Goal: Obtain resource: Obtain resource

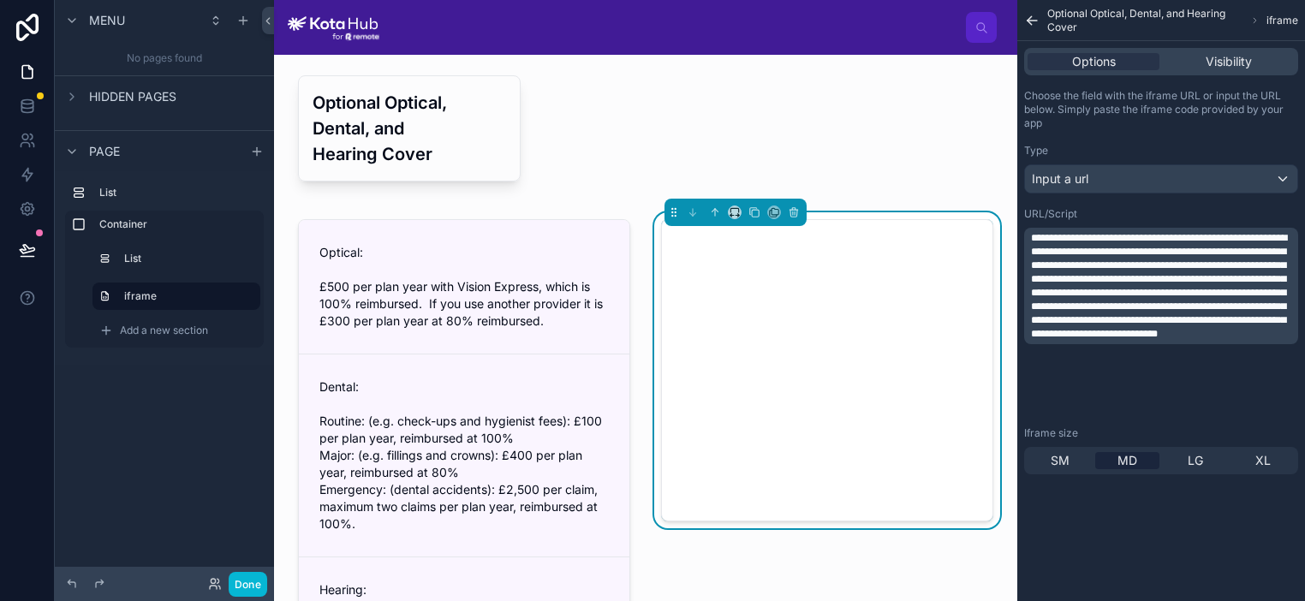
click at [346, 23] on img at bounding box center [334, 27] width 92 height 27
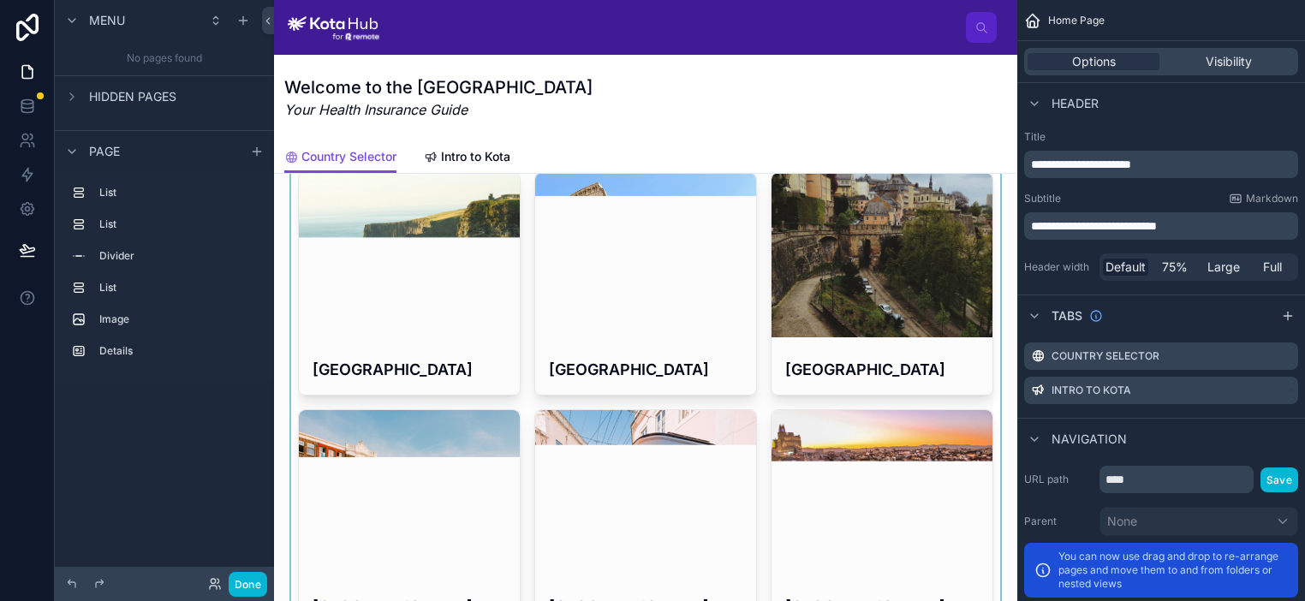
scroll to position [327, 0]
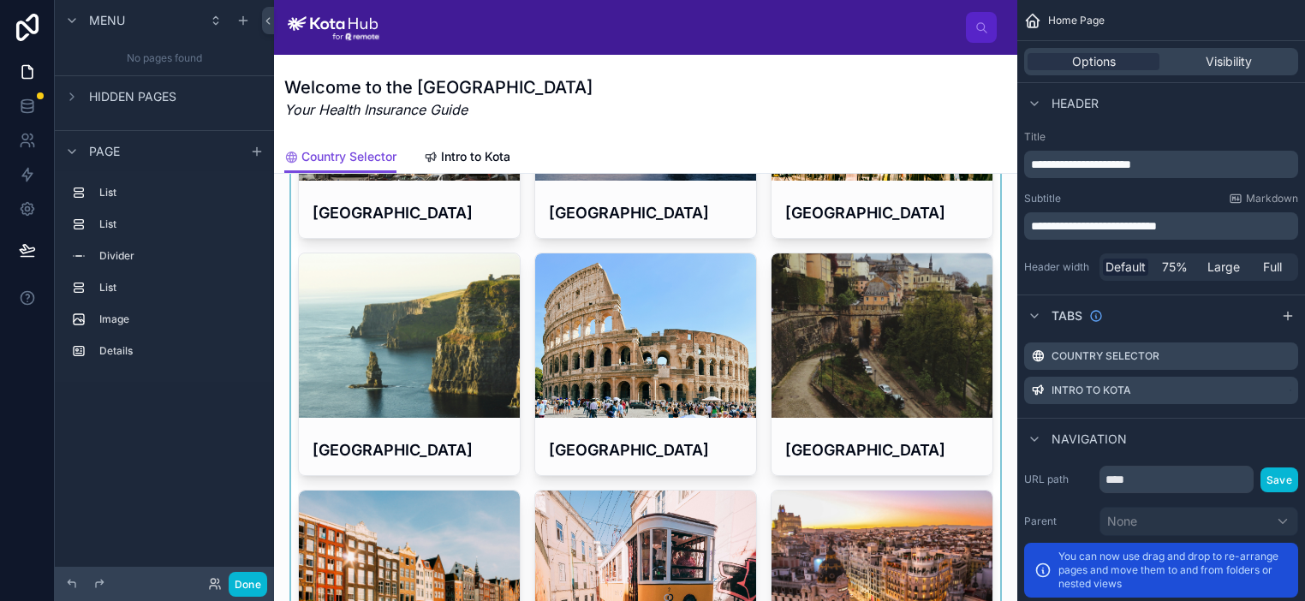
click at [422, 337] on div at bounding box center [646, 483] width 716 height 949
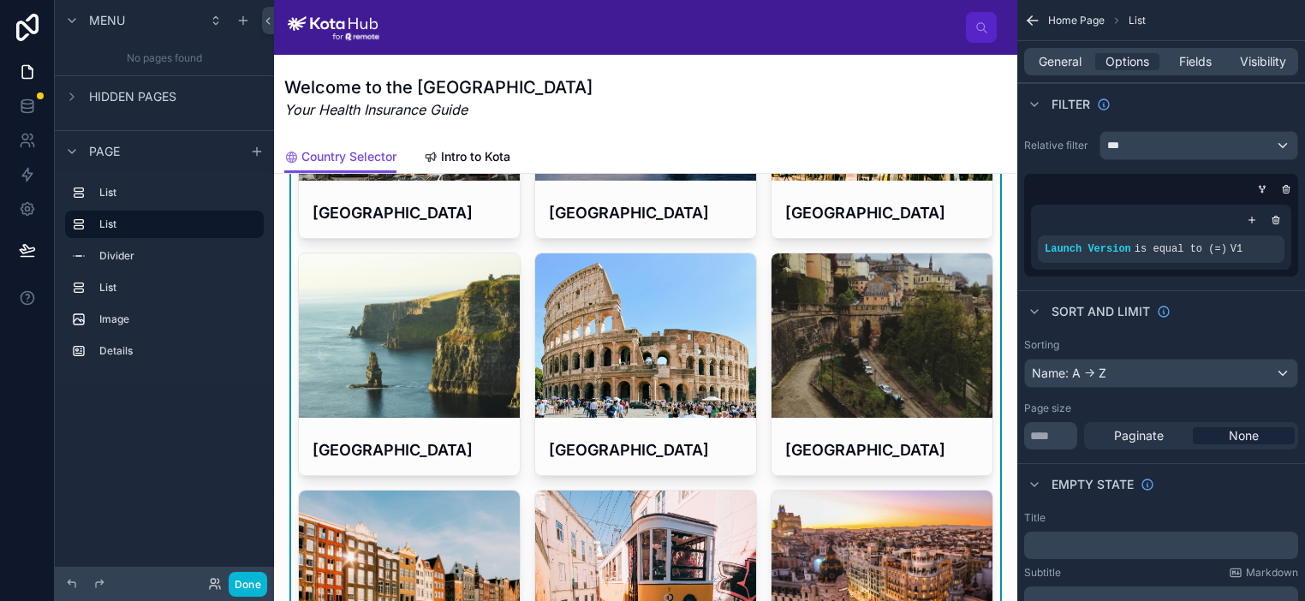
click at [389, 387] on div at bounding box center [409, 336] width 221 height 164
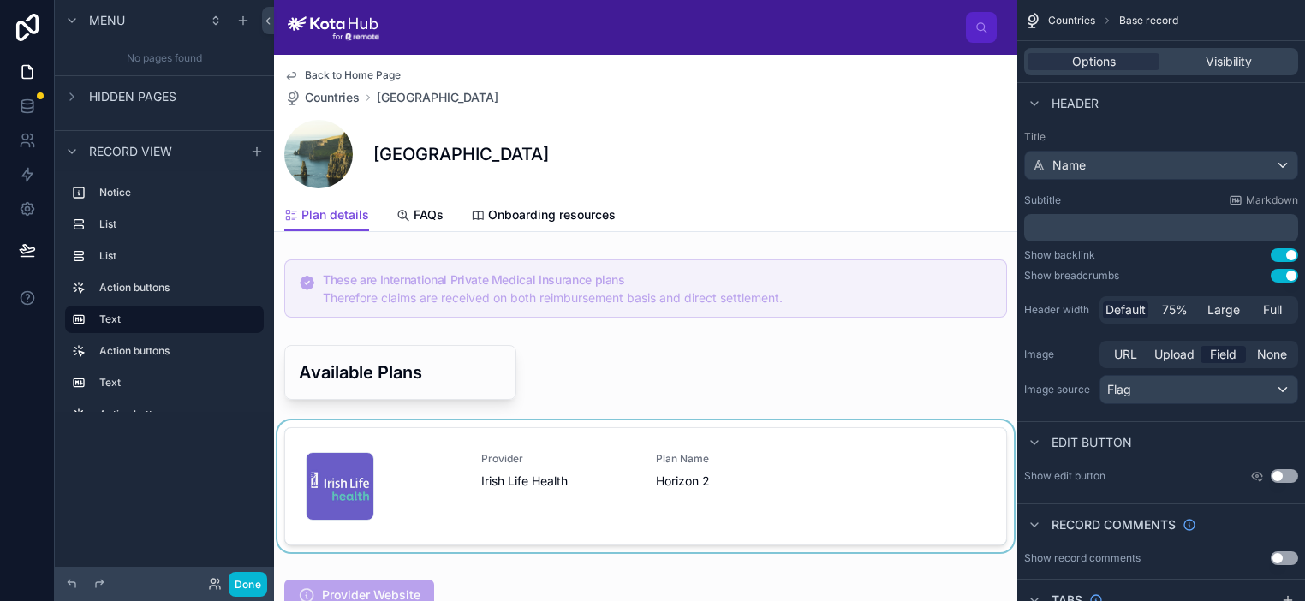
scroll to position [116, 0]
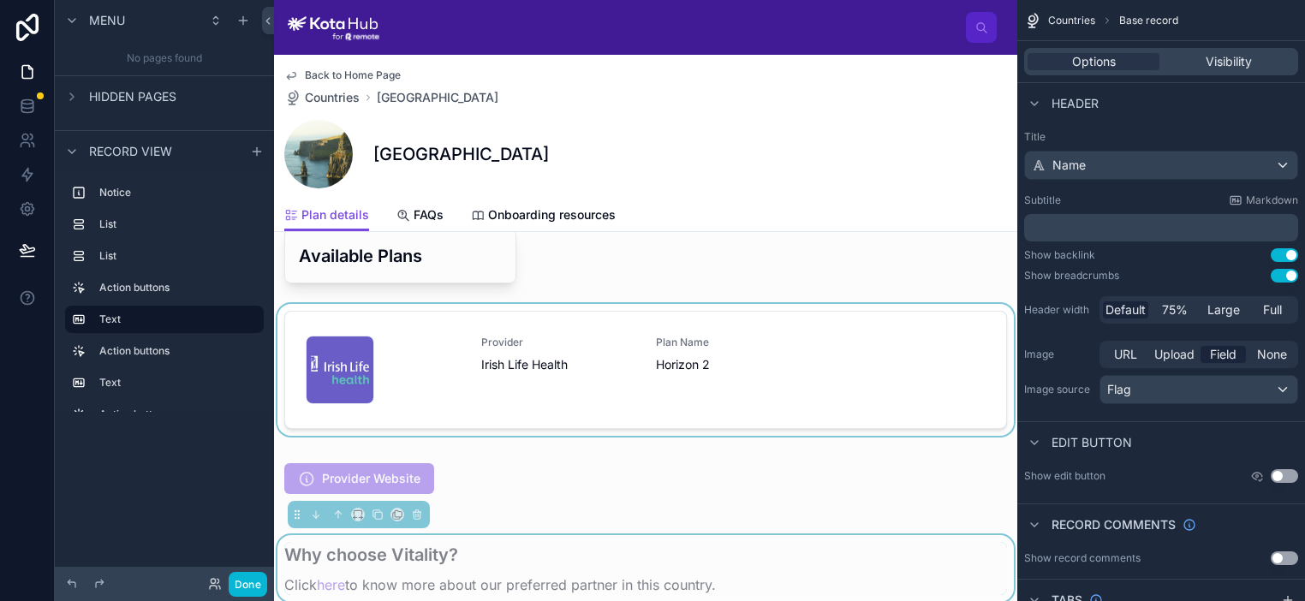
click at [435, 364] on div at bounding box center [645, 373] width 743 height 139
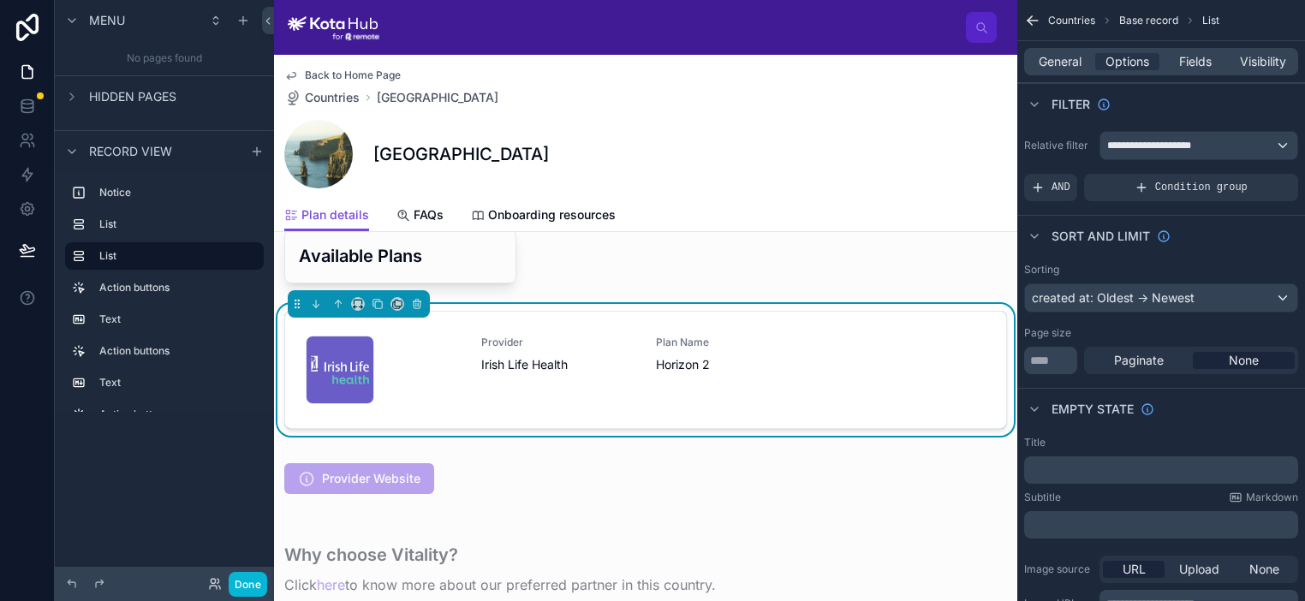
click at [387, 373] on div "download-(4) .jpeg" at bounding box center [383, 370] width 155 height 69
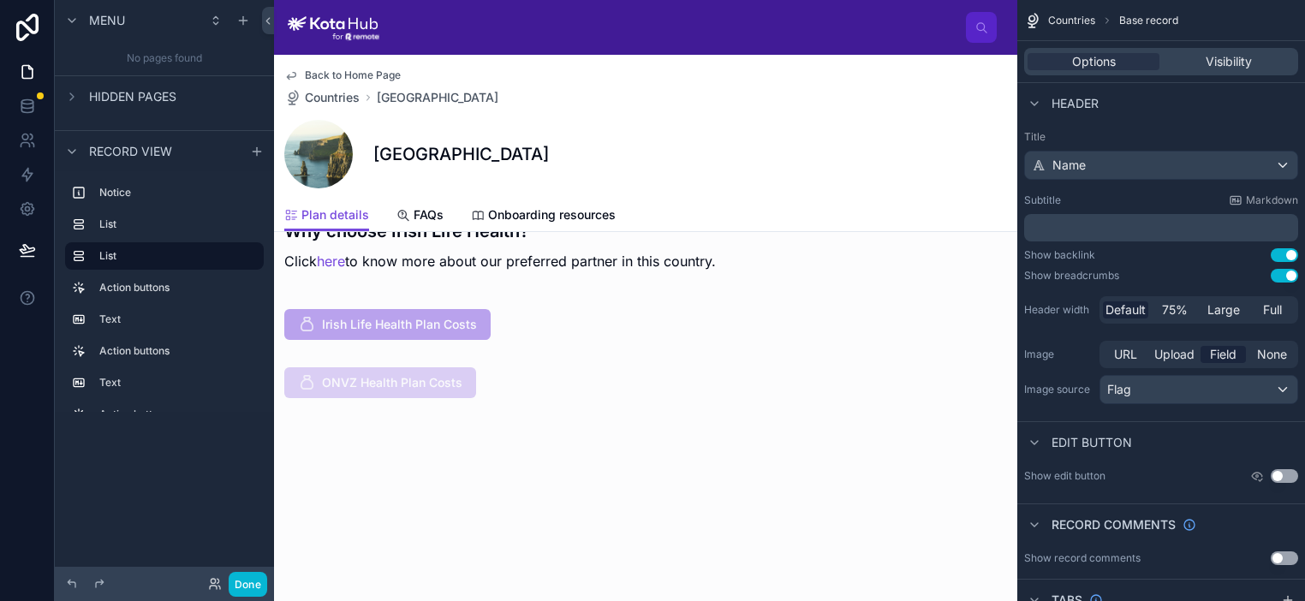
scroll to position [589, 0]
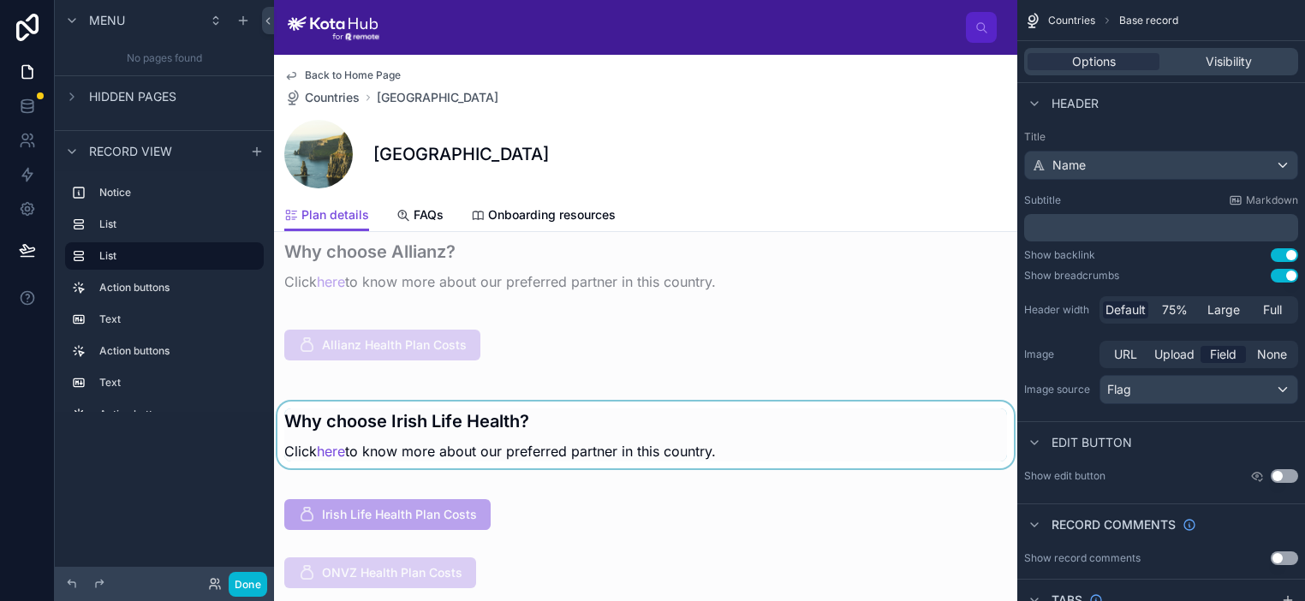
click at [336, 445] on div at bounding box center [645, 430] width 743 height 98
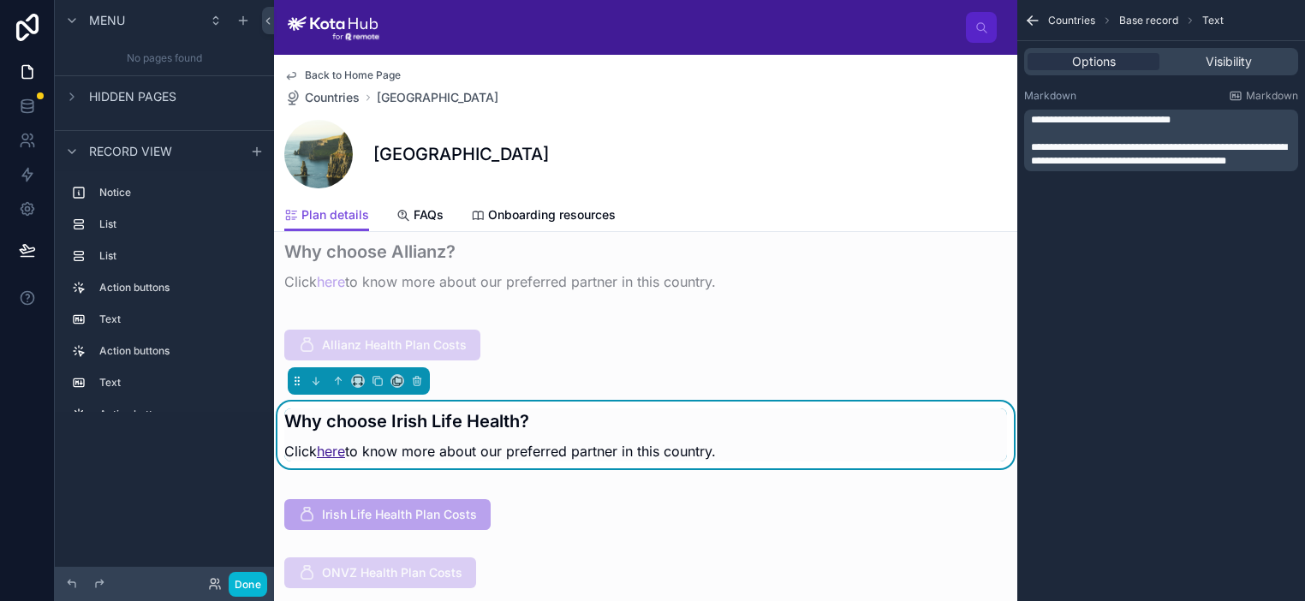
click at [333, 451] on link "here" at bounding box center [331, 451] width 28 height 17
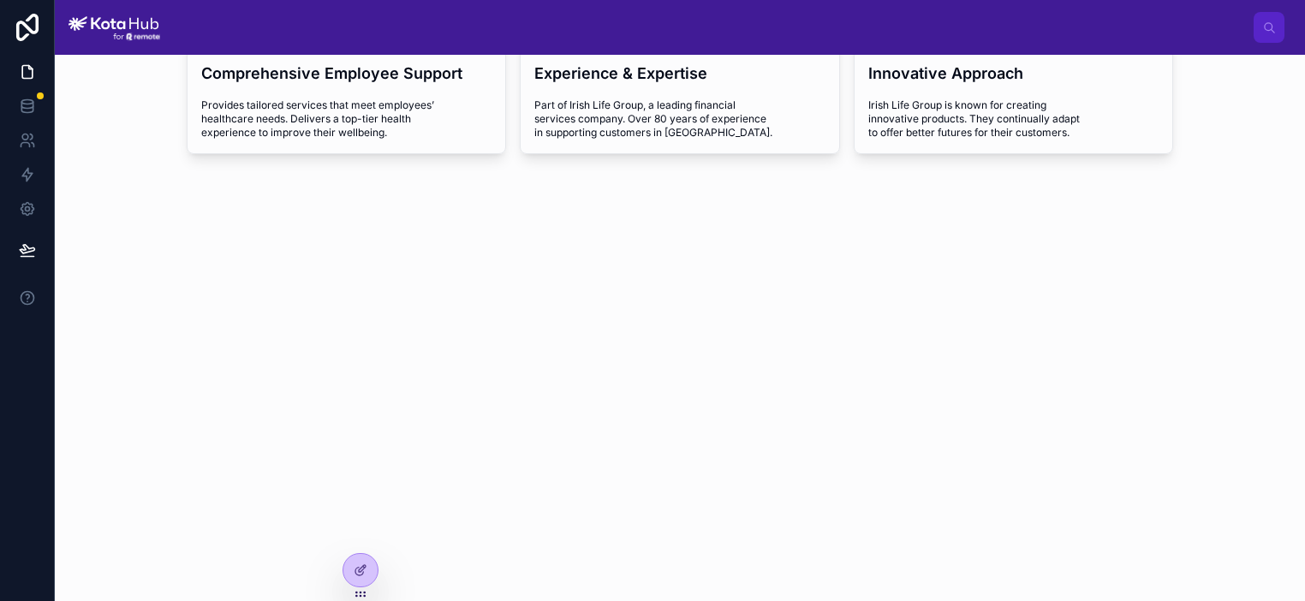
scroll to position [568, 0]
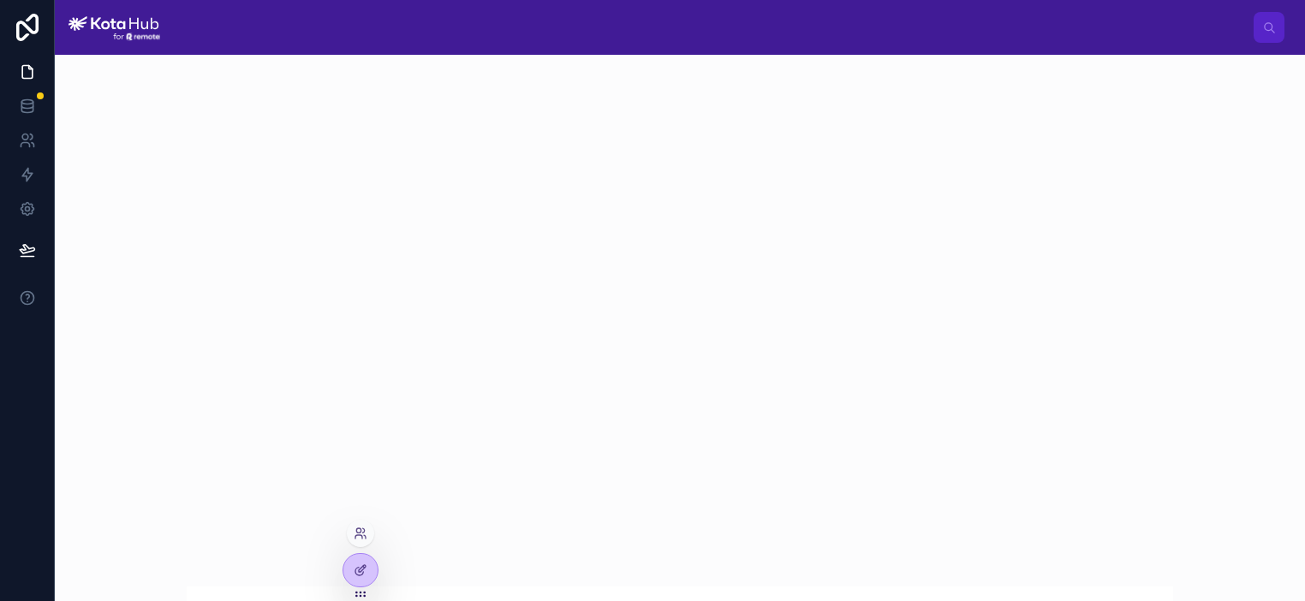
click at [353, 588] on div at bounding box center [361, 577] width 36 height 48
click at [364, 581] on div at bounding box center [360, 570] width 34 height 33
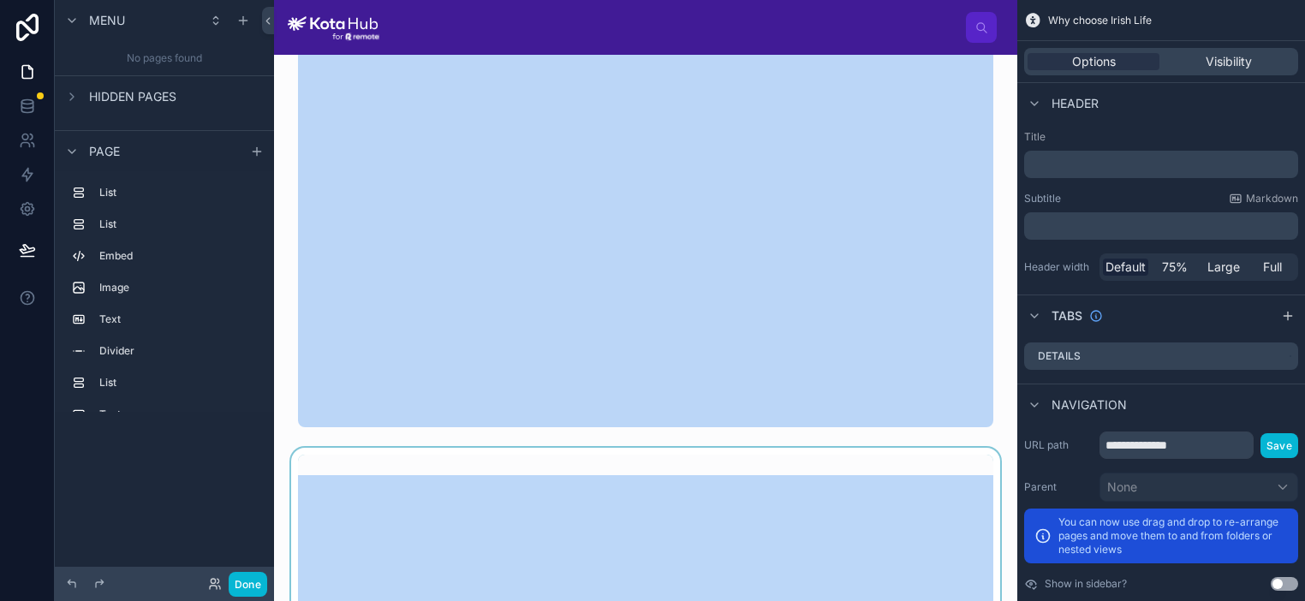
scroll to position [513, 0]
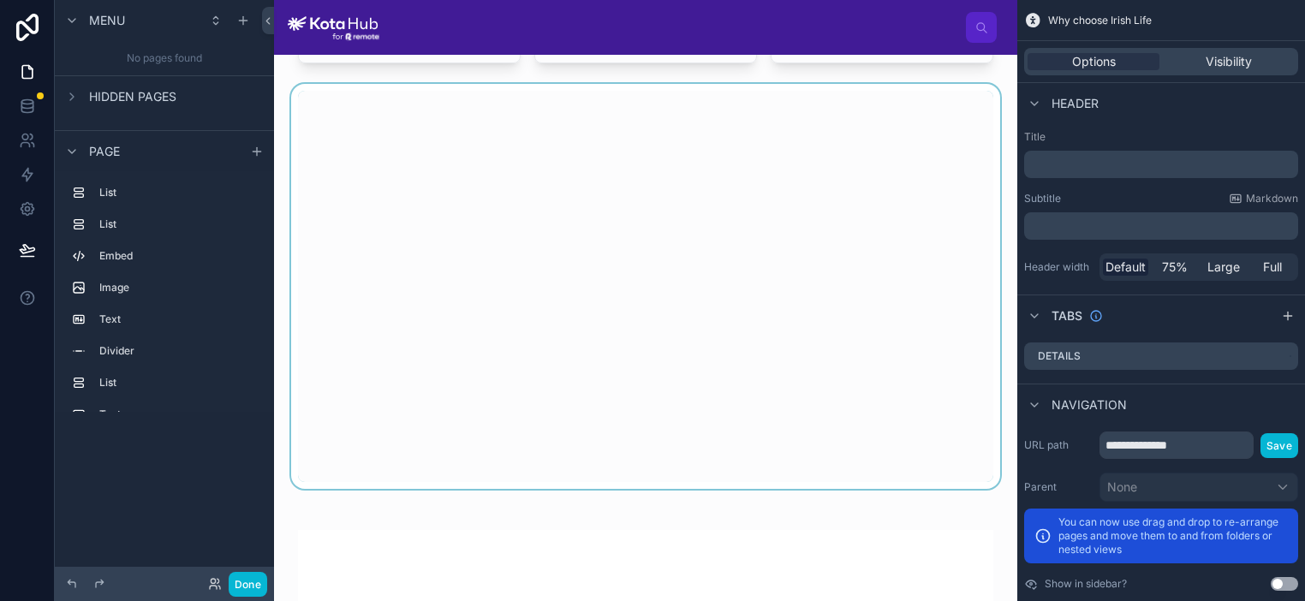
click at [833, 246] on div at bounding box center [646, 286] width 716 height 405
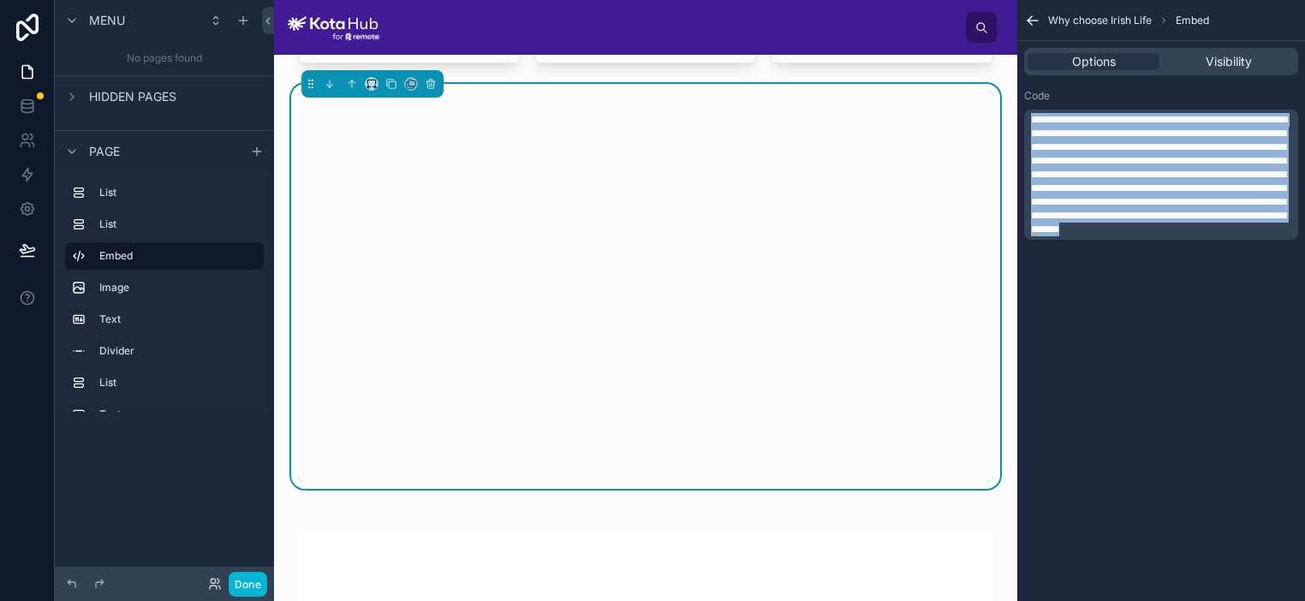
drag, startPoint x: 1090, startPoint y: 272, endPoint x: 990, endPoint y: 25, distance: 266.7
click at [990, 25] on div "GL [PERSON_NAME] Why Choose Irish Life? Trusted Health Partner Irish Life Healt…" at bounding box center [789, 300] width 1031 height 601
copy span "**********"
